Goal: Information Seeking & Learning: Learn about a topic

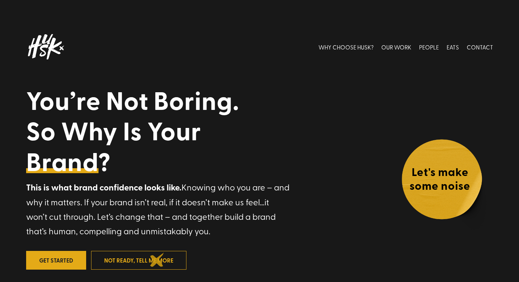
click at [157, 259] on link "not ready, tell me more" at bounding box center [138, 260] width 95 height 19
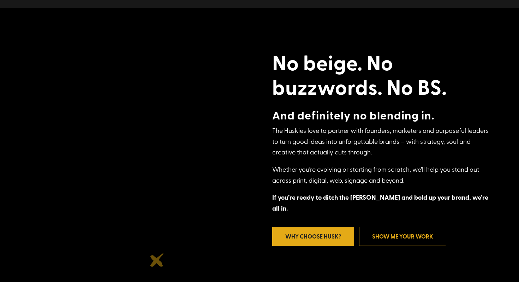
scroll to position [294, 0]
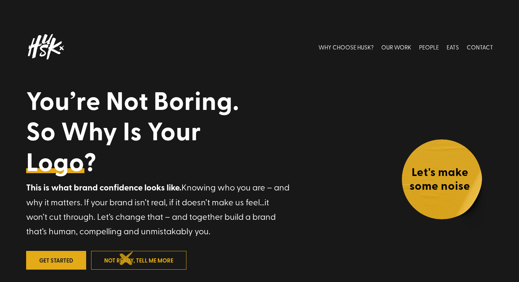
click at [126, 258] on link "not ready, tell me more" at bounding box center [138, 260] width 95 height 19
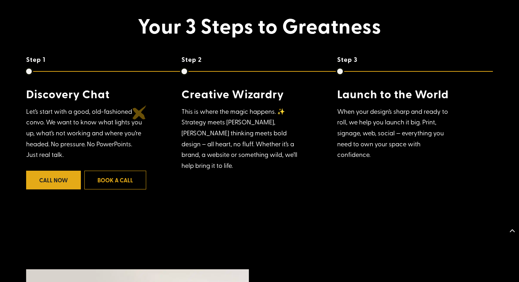
scroll to position [567, 0]
